Goal: Task Accomplishment & Management: Manage account settings

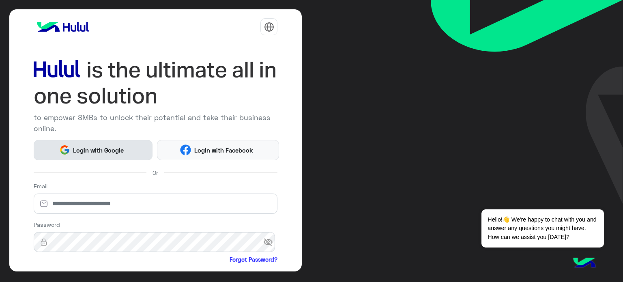
click at [115, 153] on span "Login with Google" at bounding box center [98, 150] width 57 height 9
click at [131, 147] on button "Login with Google" at bounding box center [93, 150] width 119 height 20
